Goal: Task Accomplishment & Management: Complete application form

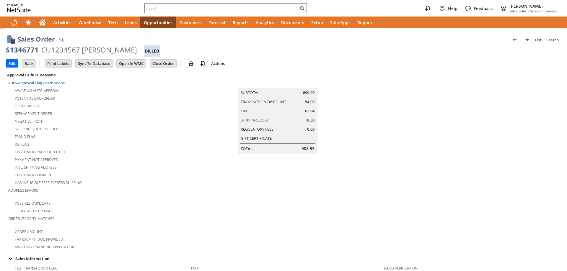
scroll to position [399, 0]
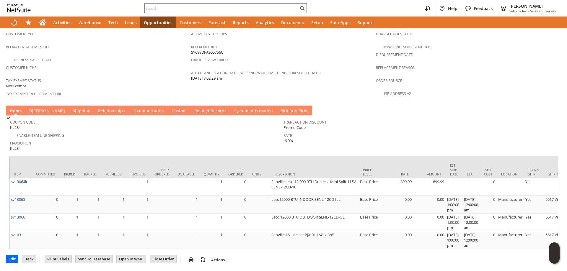
click at [71, 108] on link "S hipping" at bounding box center [81, 111] width 21 height 6
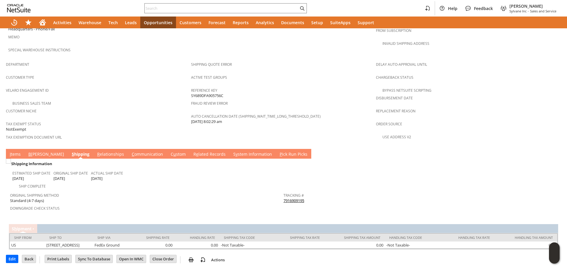
scroll to position [330, 0]
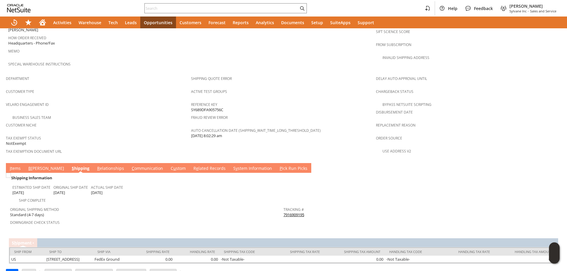
click at [18, 166] on link "I tems" at bounding box center [15, 169] width 14 height 6
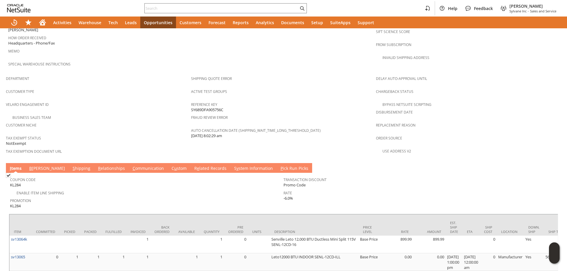
click at [71, 166] on link "S hipping" at bounding box center [81, 169] width 21 height 6
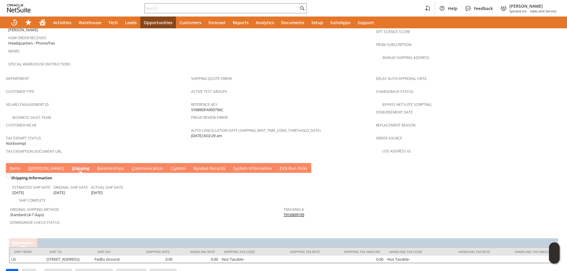
click at [294, 212] on link "7916909195" at bounding box center [294, 214] width 21 height 5
drag, startPoint x: 305, startPoint y: 203, endPoint x: 282, endPoint y: 203, distance: 23.0
click at [284, 206] on div "Tracking # 7916909195" at bounding box center [419, 212] width 271 height 12
copy link "7916909195"
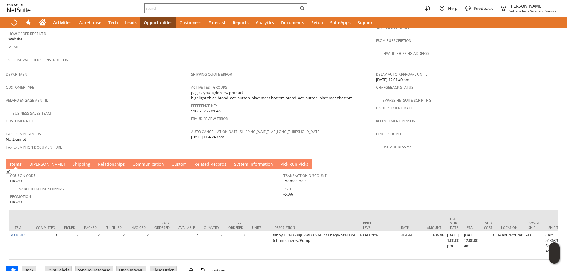
scroll to position [335, 0]
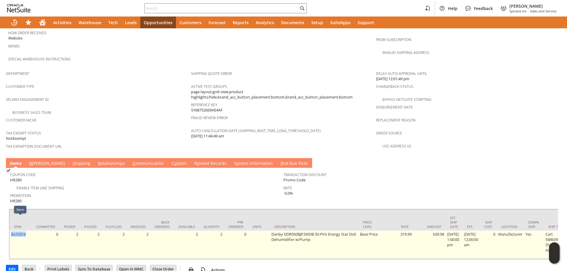
drag, startPoint x: 28, startPoint y: 222, endPoint x: 11, endPoint y: 225, distance: 17.7
click at [11, 231] on td "da10314" at bounding box center [20, 245] width 22 height 28
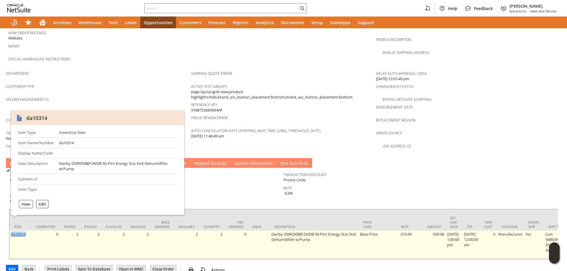
copy link "da10314"
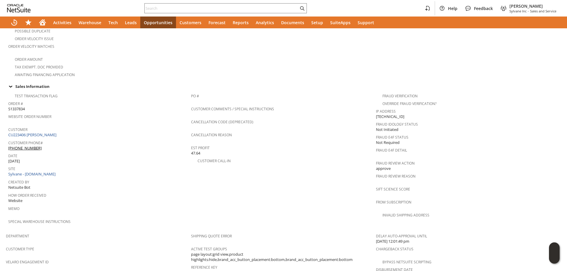
scroll to position [128, 0]
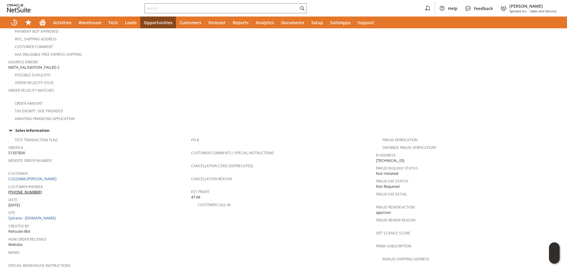
click at [48, 183] on span "Customer Phone#" at bounding box center [98, 186] width 180 height 7
click at [49, 176] on link "CU223406 [PERSON_NAME]" at bounding box center [33, 178] width 50 height 5
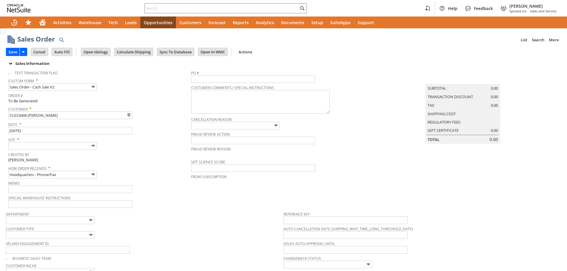
type input "Intelligent Recommendations ⁰"
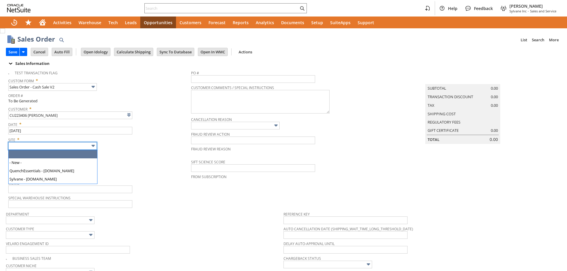
click at [64, 145] on input "text" at bounding box center [52, 146] width 89 height 8
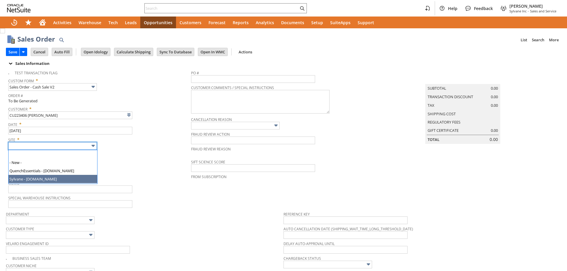
type input "Sylvane - [DOMAIN_NAME]"
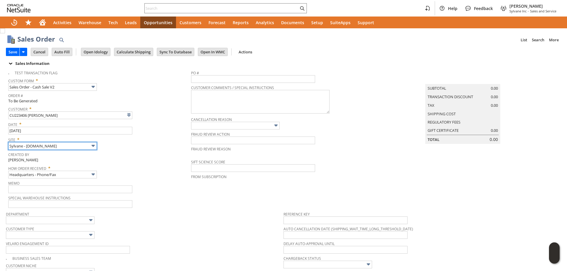
scroll to position [207, 0]
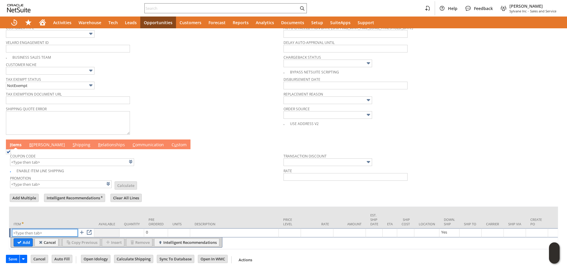
paste input "fr9686"
type input "fr9686"
click at [18, 239] on input "Add" at bounding box center [23, 243] width 19 height 8
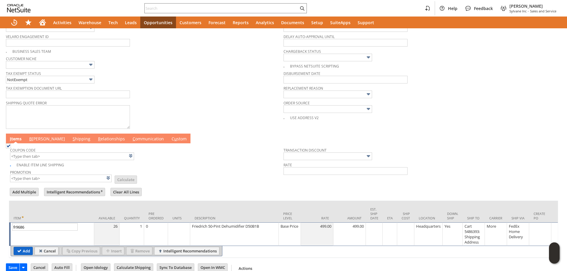
click at [19, 252] on input "Add" at bounding box center [23, 251] width 19 height 8
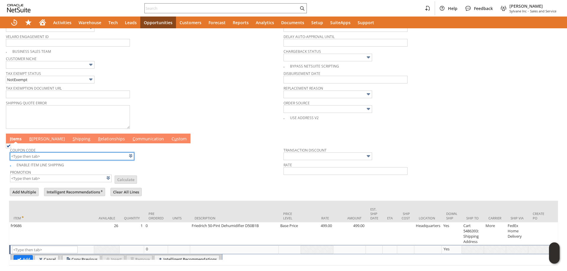
click at [61, 159] on input "text" at bounding box center [72, 157] width 124 height 8
type input "Intelligent Recommendations¹⁰"
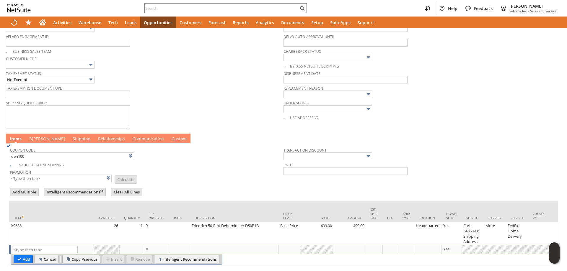
click at [206, 176] on td "Promotion List Calculate" at bounding box center [146, 175] width 273 height 15
type input "DEH100"
type input "$100 Off Select Dehumidifiers with promo code DEH100"
type input "Promo Code"
type input "-100.00"
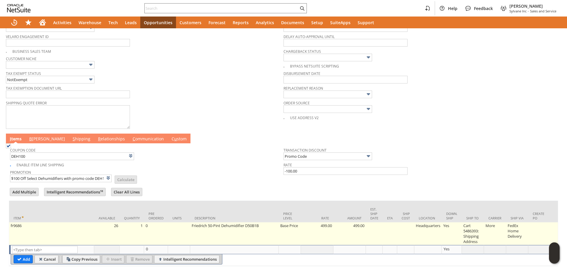
click at [476, 230] on td "Cart 5486393: Shipping Address" at bounding box center [473, 234] width 22 height 23
type input "Cart 5486393: Shipping Address"
type input "OK"
type input "Make Copy"
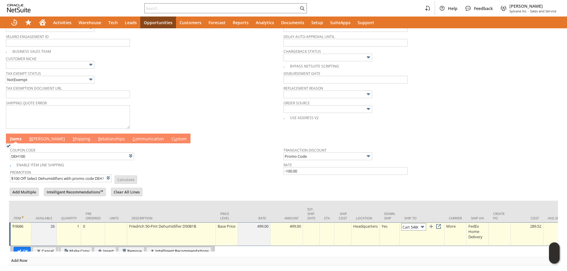
scroll to position [0, 40]
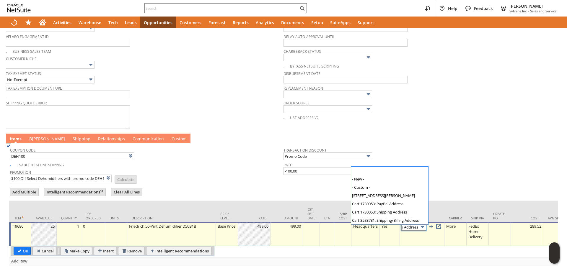
click at [416, 231] on input "Cart 5486393: Shipping Address" at bounding box center [413, 227] width 25 height 7
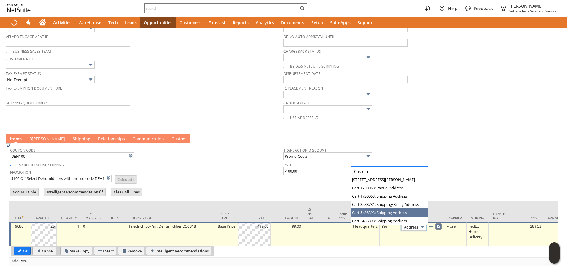
scroll to position [0, 0]
click at [442, 229] on link at bounding box center [438, 227] width 6 height 6
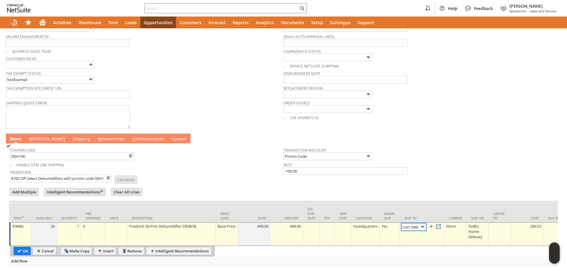
click at [422, 228] on img at bounding box center [422, 227] width 7 height 7
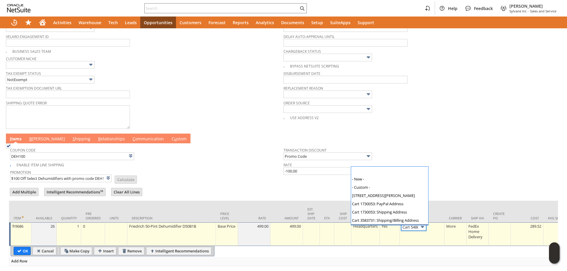
scroll to position [16, 0]
type input "[STREET_ADDRESS][PERSON_NAME]"
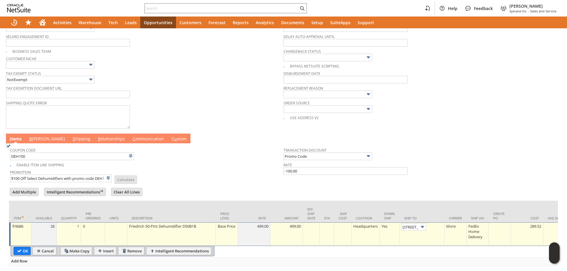
click at [33, 141] on link "B illing" at bounding box center [47, 139] width 39 height 6
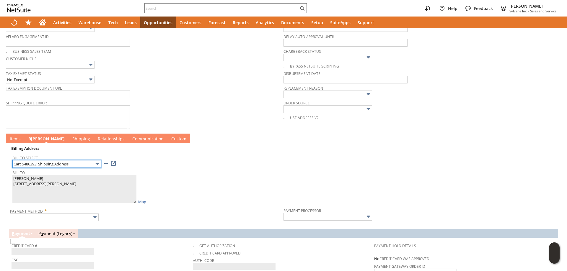
click at [58, 163] on input "Cart 5486393: Shipping Address" at bounding box center [56, 164] width 89 height 8
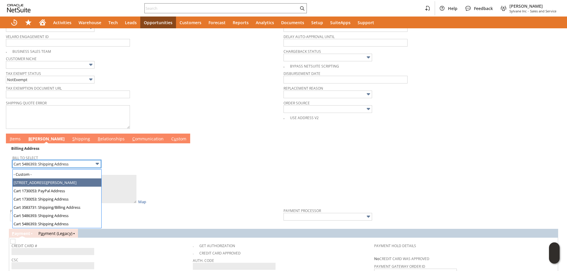
type input "[STREET_ADDRESS][PERSON_NAME]"
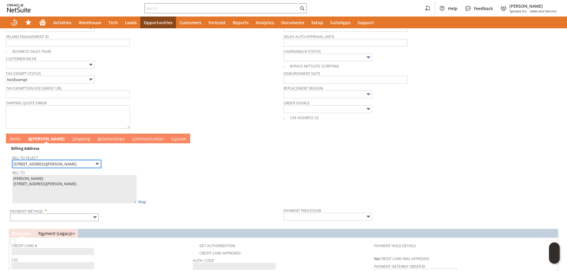
type textarea "Steve Jacobson 15 Churchill Road Englewood Cliffs NJ 07632 United States"
type input "[STREET_ADDRESS][PERSON_NAME]"
type input "07632"
click at [46, 221] on input "text" at bounding box center [54, 218] width 89 height 8
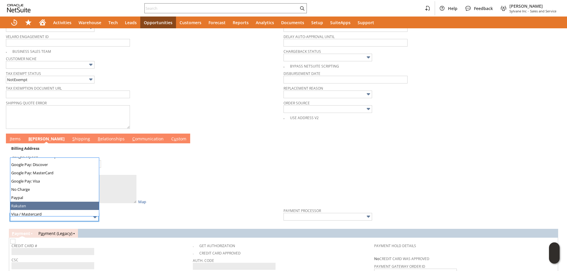
scroll to position [165, 0]
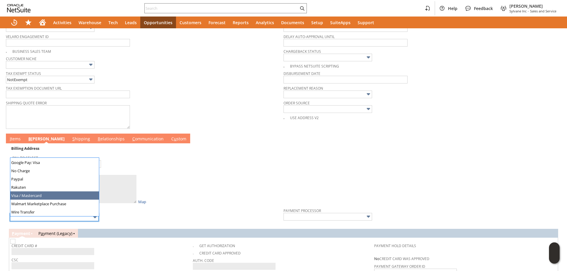
type input "Visa / Mastercard"
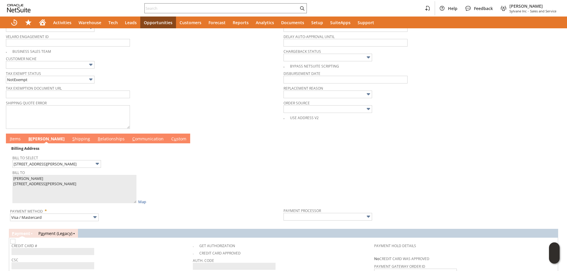
click at [16, 142] on link "I tems" at bounding box center [15, 139] width 14 height 6
type input "Braintree"
checkbox input "true"
click at [15, 139] on link "I tems" at bounding box center [15, 139] width 14 height 6
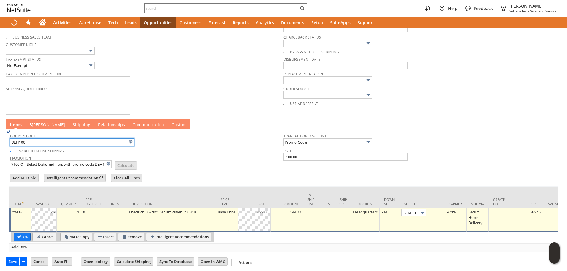
scroll to position [225, 0]
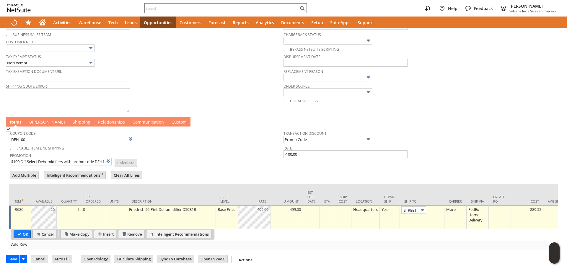
click at [25, 229] on table "OK Cancel Make Copy Insert Remove Intelligent Recommendations" at bounding box center [113, 234] width 204 height 10
click at [24, 231] on input "OK" at bounding box center [22, 235] width 17 height 8
type input "Promo Code"
type input "-100.00"
type input "Add"
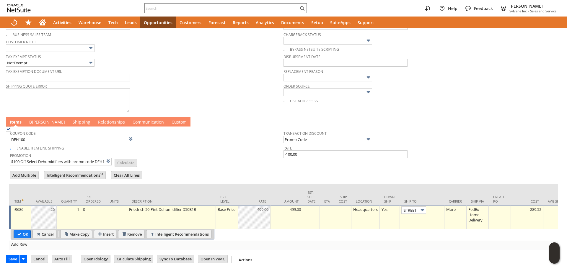
type input "Copy Previous"
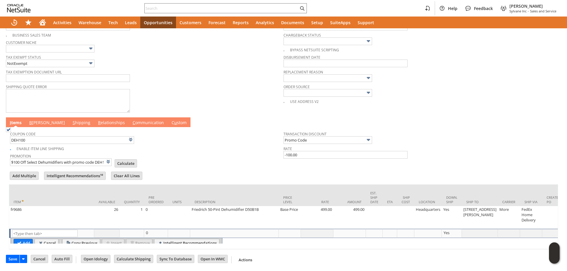
scroll to position [0, 0]
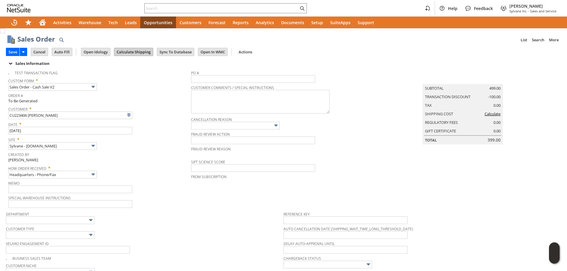
click at [144, 53] on input "Calculate Shipping" at bounding box center [133, 52] width 39 height 8
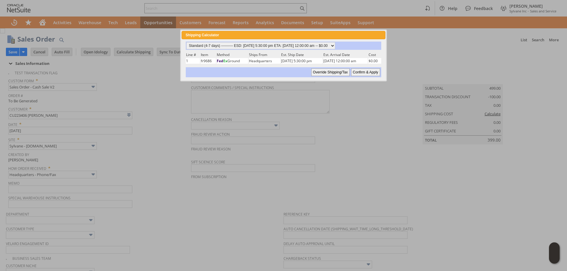
click at [374, 74] on input "Confirm & Apply" at bounding box center [365, 73] width 29 height 8
type input "Promo Code"
type input "-100.00"
type input "Add"
type input "Copy Previous"
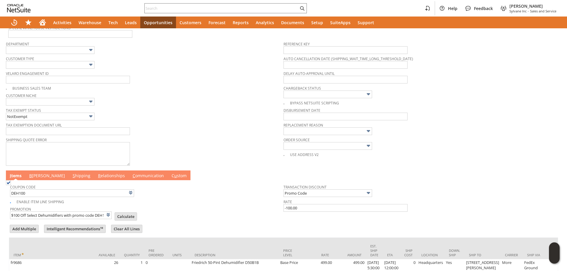
scroll to position [225, 0]
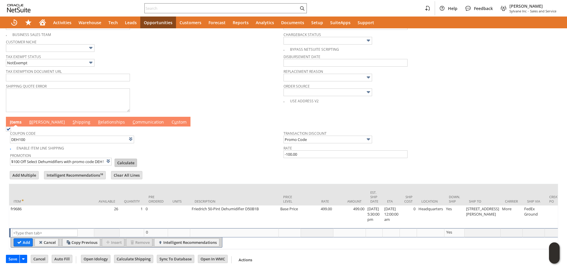
click at [127, 163] on input "Calculate" at bounding box center [126, 163] width 22 height 8
type input "Promo Code"
type input "-100.00"
click at [37, 125] on link "B illing" at bounding box center [47, 122] width 39 height 6
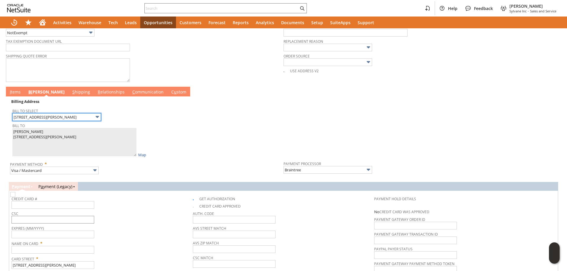
scroll to position [313, 0]
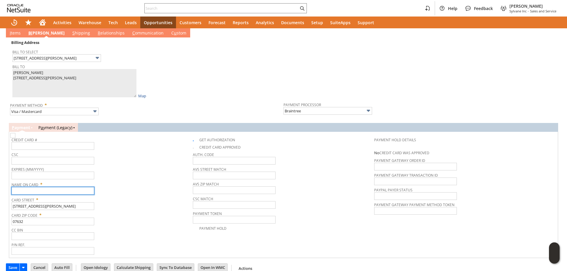
paste input "[PERSON_NAME]"
type input "[PERSON_NAME]"
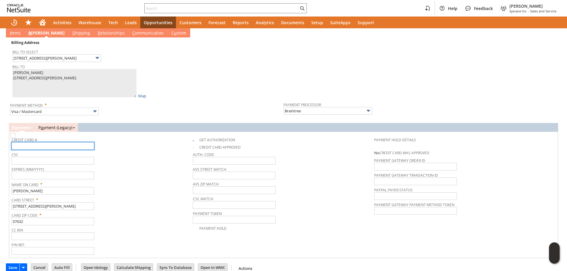
click at [49, 148] on input "text" at bounding box center [53, 146] width 83 height 8
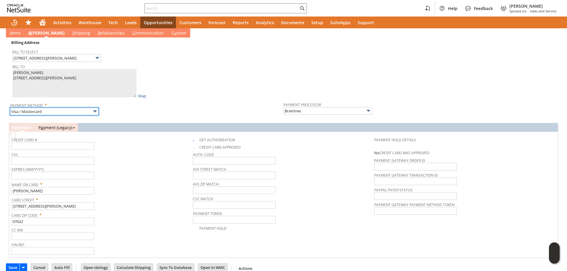
click at [47, 111] on input "Visa / Mastercard" at bounding box center [54, 112] width 89 height 8
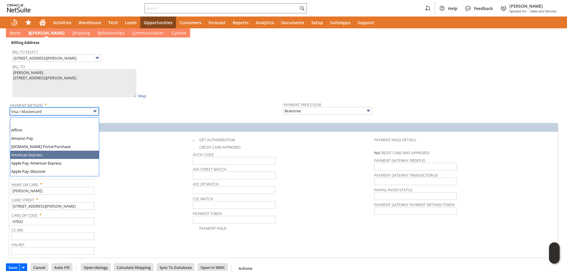
type input "American Express"
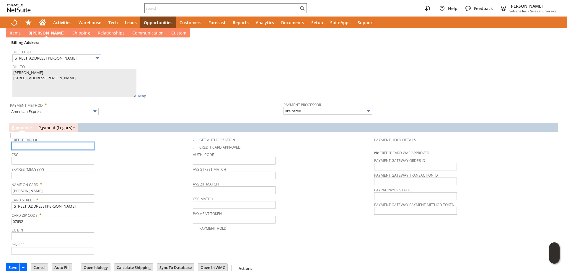
click at [51, 149] on input "text" at bounding box center [53, 146] width 83 height 8
type input "371567088793004"
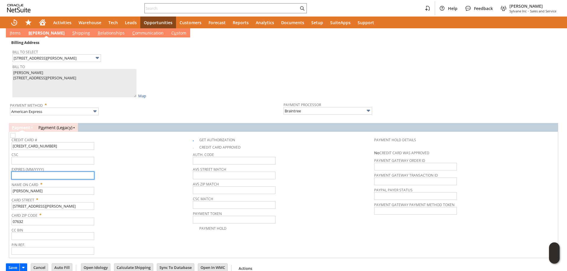
click at [62, 177] on input "text" at bounding box center [53, 176] width 83 height 8
type input "11/2029"
click at [68, 164] on input "text" at bounding box center [53, 161] width 83 height 8
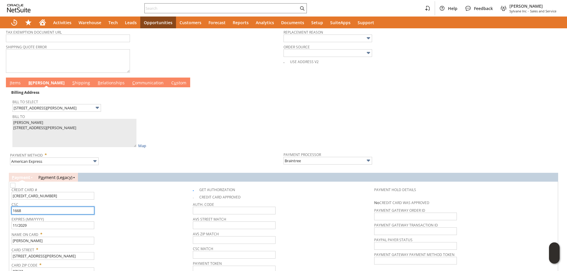
scroll to position [225, 0]
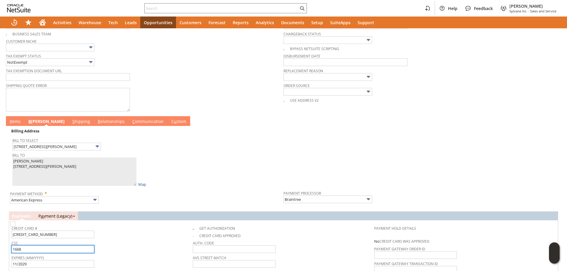
type input "1668"
click at [18, 123] on link "I tems" at bounding box center [15, 122] width 14 height 6
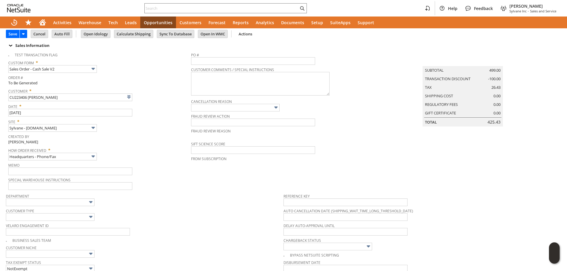
scroll to position [0, 0]
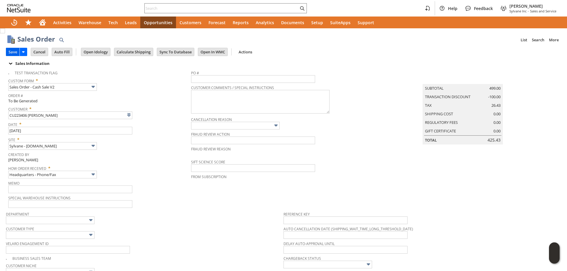
click at [11, 52] on input "Save" at bounding box center [12, 52] width 13 height 8
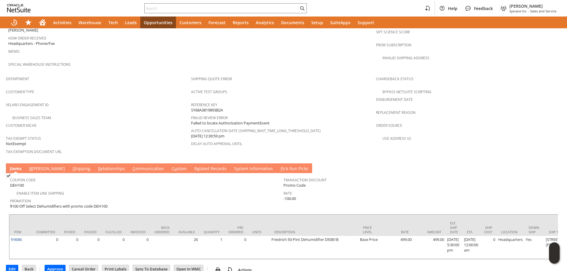
click at [32, 166] on link "B [PERSON_NAME]" at bounding box center [47, 169] width 39 height 6
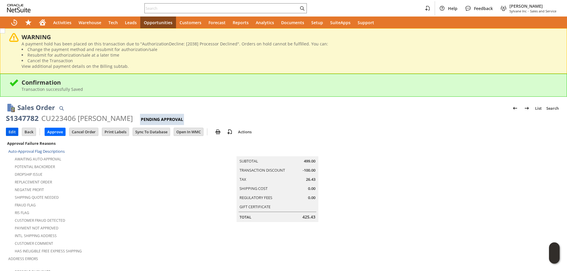
click at [12, 131] on input "Edit" at bounding box center [12, 132] width 12 height 8
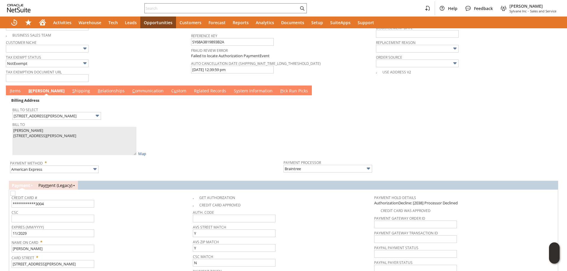
scroll to position [542, 0]
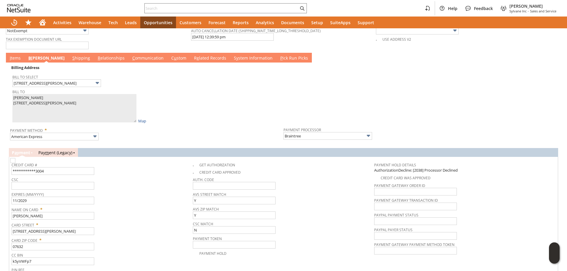
click at [61, 165] on span "Credit Card #" at bounding box center [101, 164] width 178 height 6
click at [61, 168] on input "**********" at bounding box center [53, 171] width 83 height 8
type input "371567088793004"
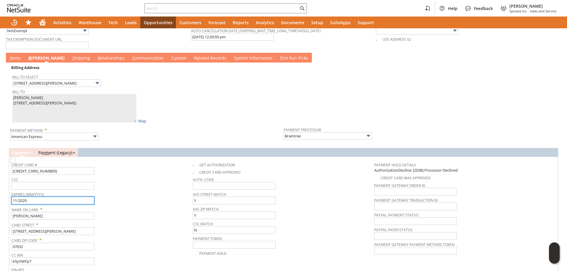
click at [66, 200] on input "11/2029" at bounding box center [53, 201] width 83 height 8
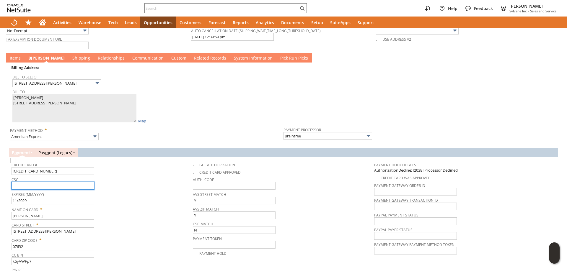
click at [58, 185] on input "text" at bounding box center [53, 186] width 83 height 8
click at [52, 184] on input "text" at bounding box center [53, 186] width 83 height 8
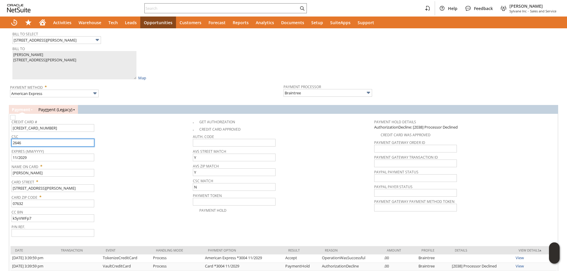
scroll to position [607, 0]
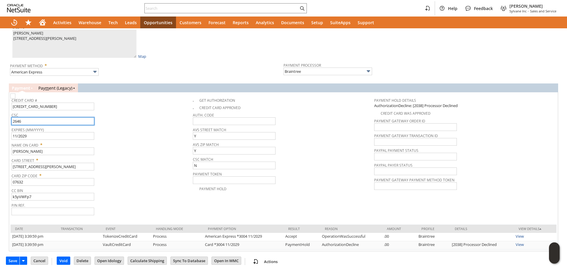
type input "2646"
click at [52, 199] on tbody "Credit Card # 371567088793004 CSC 2646 Expires (MM/YYYY) 11/2029 Name On Card *…" at bounding box center [102, 155] width 181 height 121
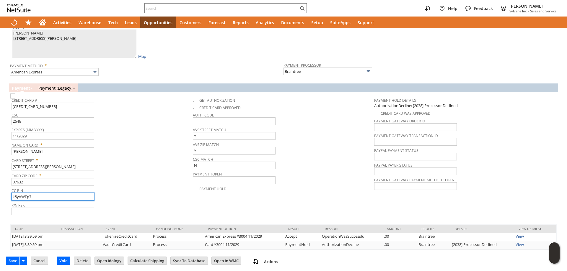
click at [52, 197] on input "k5yVWFp7" at bounding box center [53, 197] width 83 height 8
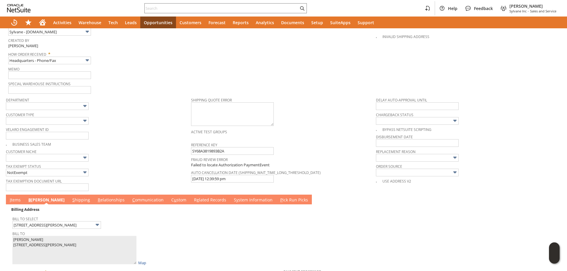
scroll to position [193, 0]
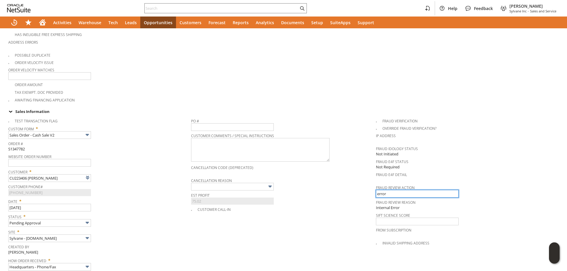
click at [388, 190] on input "error" at bounding box center [417, 194] width 83 height 8
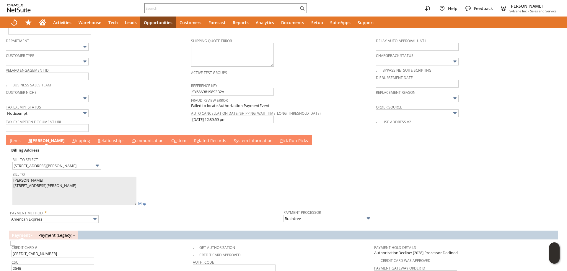
scroll to position [518, 0]
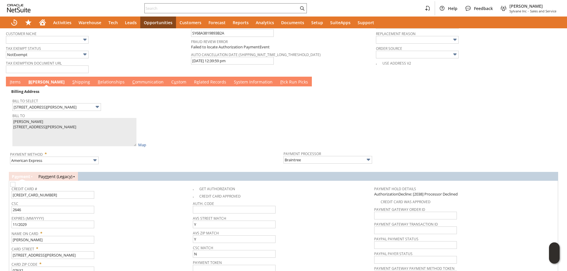
click at [15, 187] on img at bounding box center [12, 184] width 5 height 5
checkbox input "true"
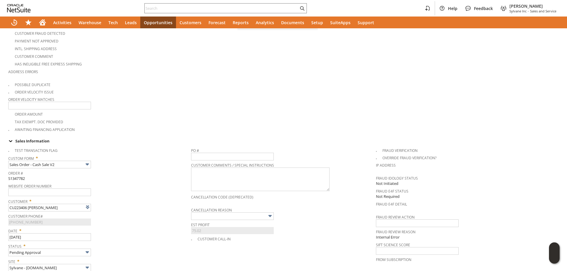
scroll to position [75, 0]
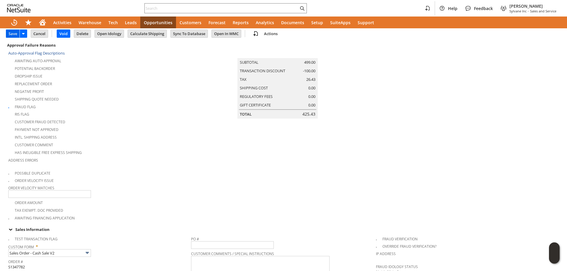
click at [13, 37] on input "Save" at bounding box center [12, 34] width 13 height 8
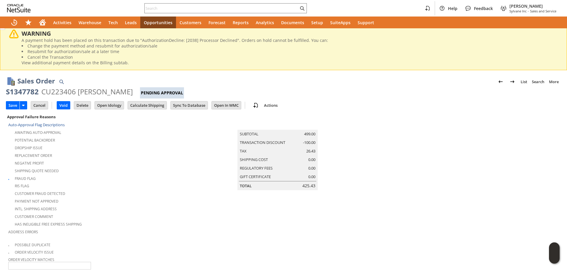
scroll to position [0, 0]
